Goal: Transaction & Acquisition: Book appointment/travel/reservation

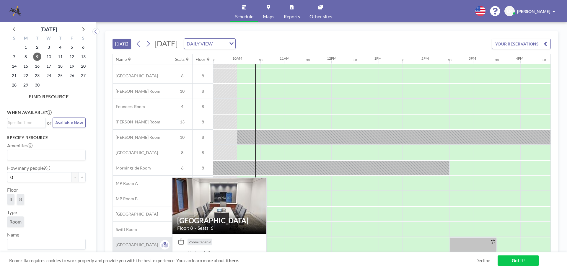
scroll to position [0, 449]
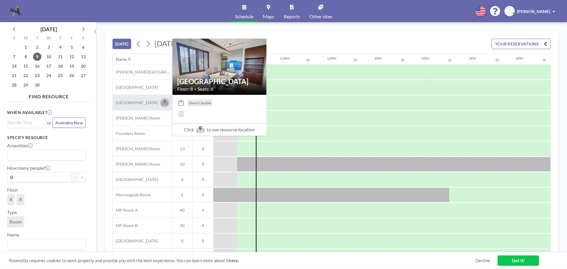
click at [165, 101] on icon at bounding box center [165, 103] width 7 height 6
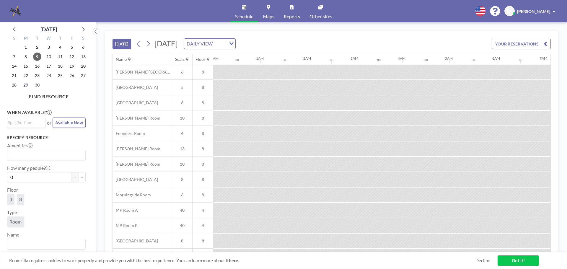
scroll to position [0, 449]
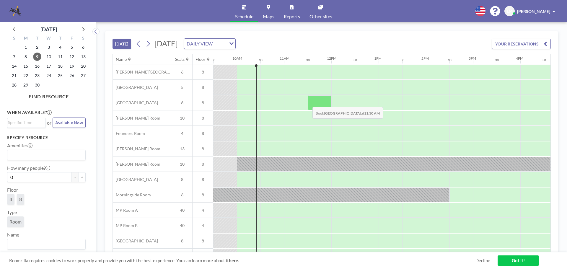
click at [308, 102] on div at bounding box center [320, 102] width 24 height 15
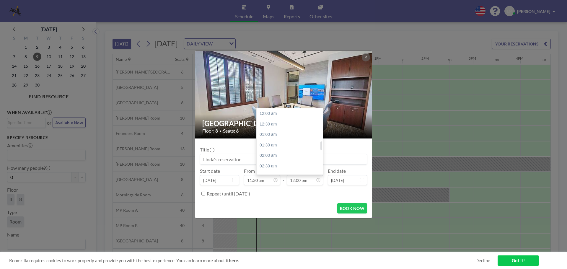
scroll to position [252, 0]
click at [276, 157] on div "02:00 pm" at bounding box center [291, 156] width 69 height 11
type input "02:00 pm"
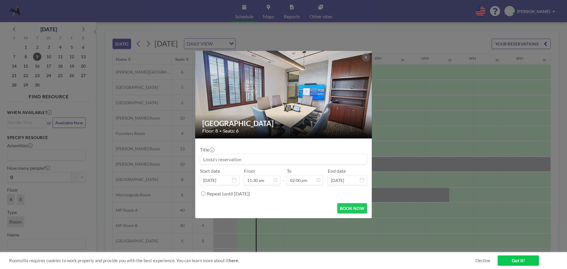
scroll to position [21, 0]
click at [246, 159] on input at bounding box center [283, 159] width 167 height 10
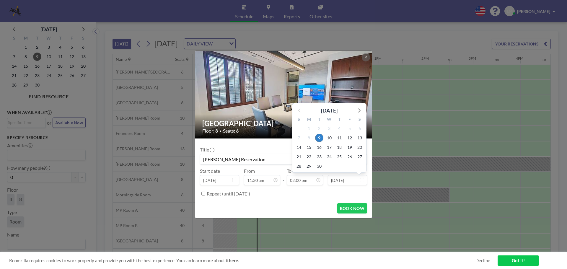
scroll to position [294, 0]
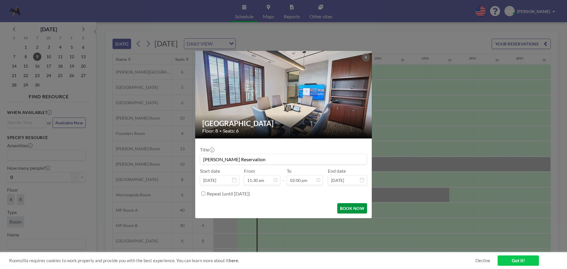
type input "[PERSON_NAME] Reservation"
click at [359, 209] on button "BOOK NOW" at bounding box center [352, 208] width 30 height 10
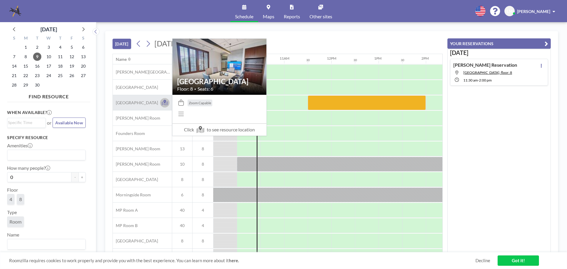
click at [165, 102] on icon at bounding box center [164, 102] width 3 height 4
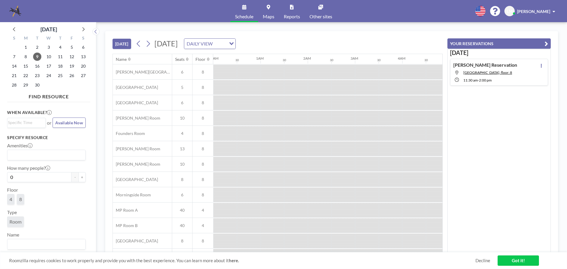
scroll to position [0, 449]
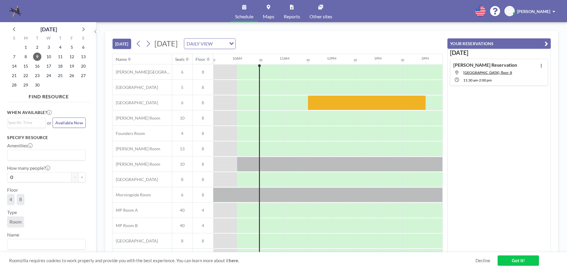
click at [14, 11] on img at bounding box center [15, 11] width 12 height 12
click at [555, 11] on span at bounding box center [554, 11] width 3 height 4
click at [17, 9] on img at bounding box center [15, 11] width 12 height 12
